Goal: Check status: Check status

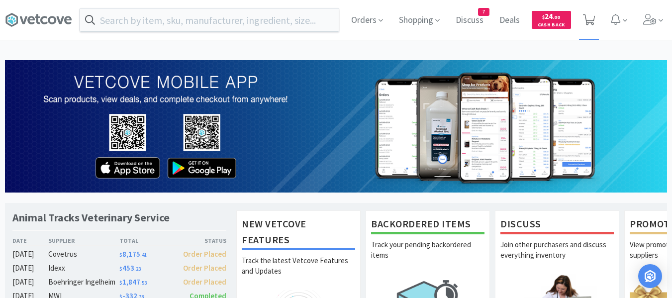
click at [595, 28] on span at bounding box center [589, 20] width 20 height 40
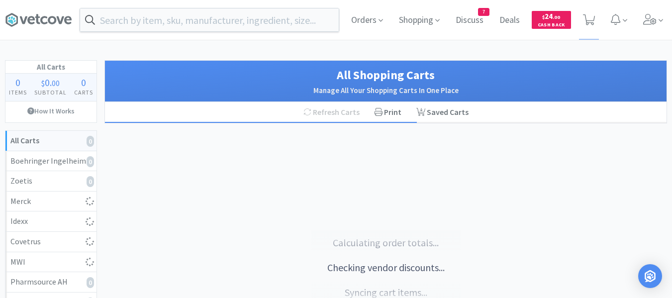
select select "1"
select select "5"
select select "1"
select select "4"
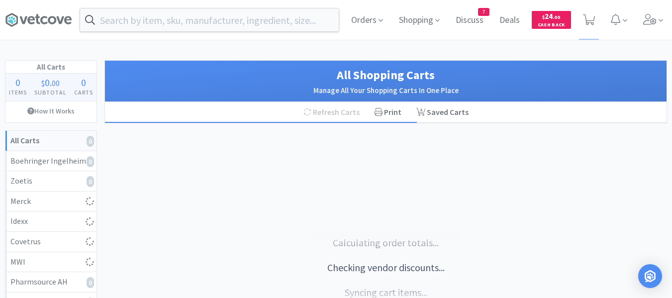
select select "1"
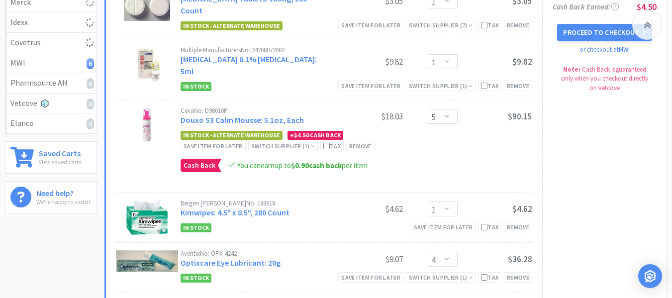
select select "1"
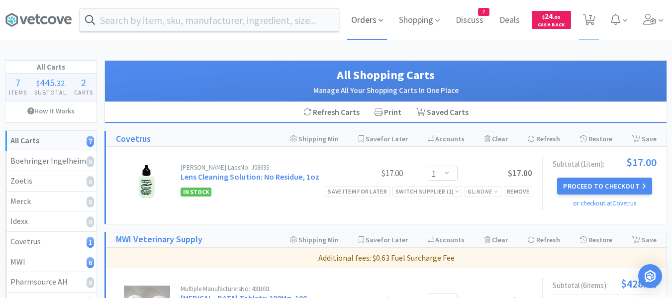
click at [358, 14] on span "Orders" at bounding box center [367, 20] width 40 height 40
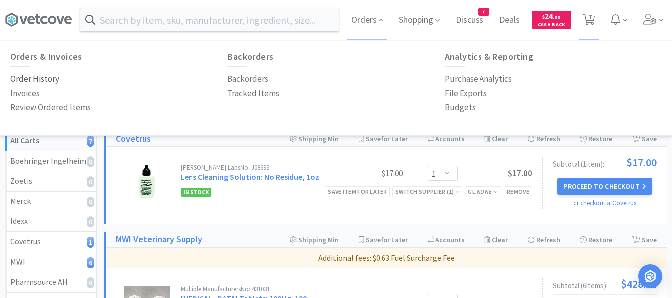
click at [46, 77] on p "Order History" at bounding box center [34, 78] width 49 height 13
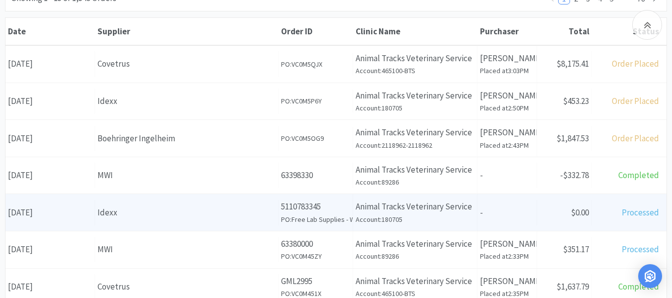
scroll to position [149, 0]
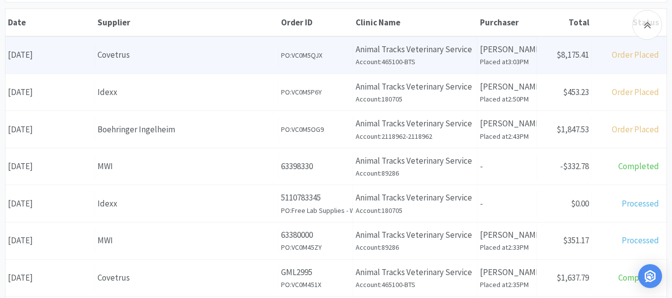
click at [153, 52] on div "Covetrus" at bounding box center [187, 54] width 178 height 13
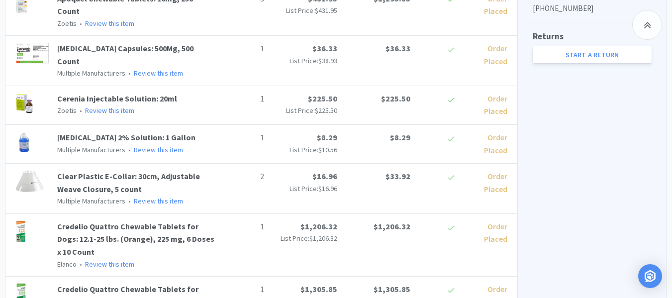
scroll to position [448, 0]
